Goal: Task Accomplishment & Management: Complete application form

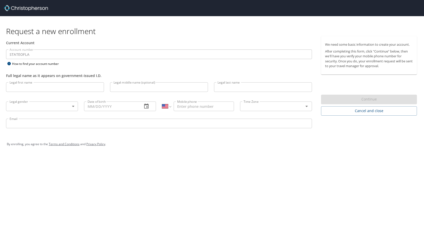
select select "US"
click at [72, 87] on input "Legal first name" at bounding box center [55, 87] width 98 height 10
type input "[PERSON_NAME]"
type input "Goodskey"
type input "[PHONE_NUMBER]"
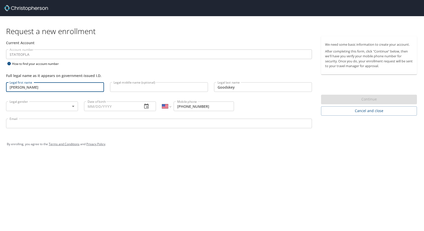
click at [66, 103] on body "Request a new enrollment Current Account Account number STATEOFLA Account numbe…" at bounding box center [212, 115] width 424 height 231
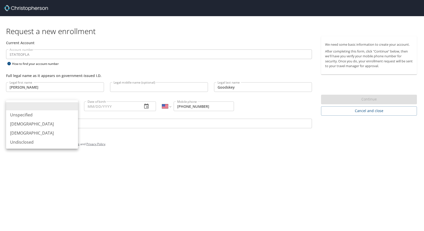
click at [68, 133] on li "[DEMOGRAPHIC_DATA]" at bounding box center [42, 132] width 72 height 9
type input "[DEMOGRAPHIC_DATA]"
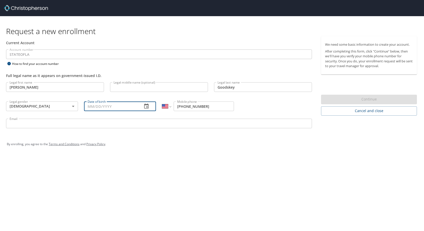
click at [113, 109] on input "Date of birth" at bounding box center [111, 106] width 54 height 10
type input "[DATE]"
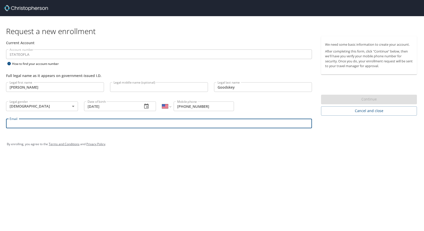
click at [235, 125] on input "Email" at bounding box center [159, 124] width 306 height 10
type input "[PERSON_NAME][EMAIL_ADDRESS][DOMAIN_NAME]"
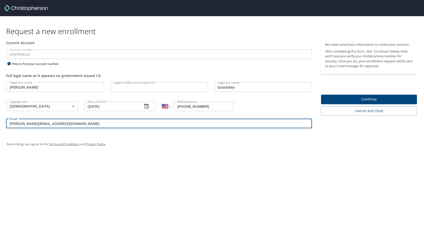
click at [377, 102] on span "Continue" at bounding box center [369, 99] width 88 height 6
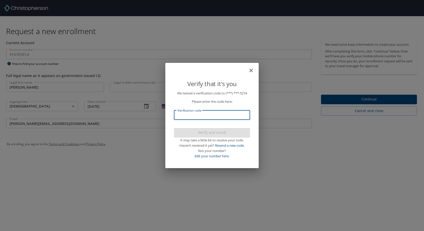
click at [227, 116] on input "Verification code" at bounding box center [212, 115] width 76 height 10
